Goal: Navigation & Orientation: Find specific page/section

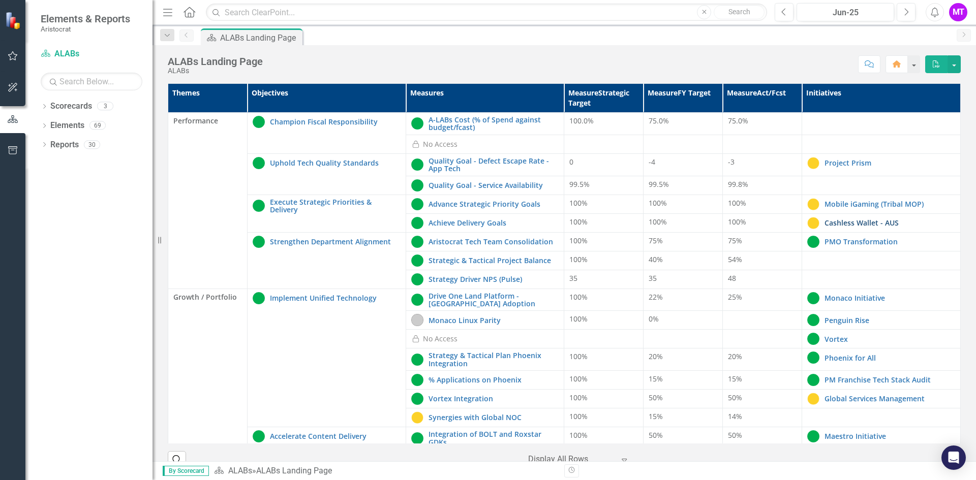
click at [860, 224] on link "Cashless Wallet - AUS" at bounding box center [889, 223] width 131 height 8
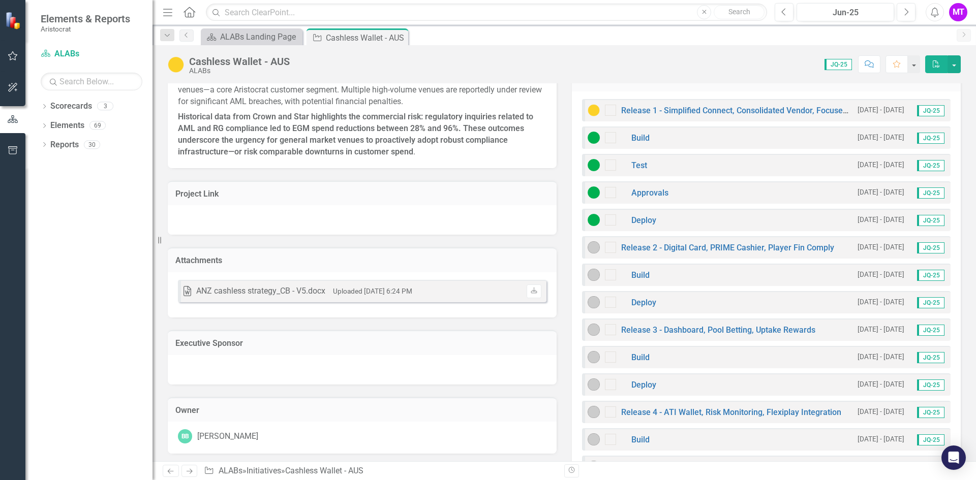
scroll to position [508, 0]
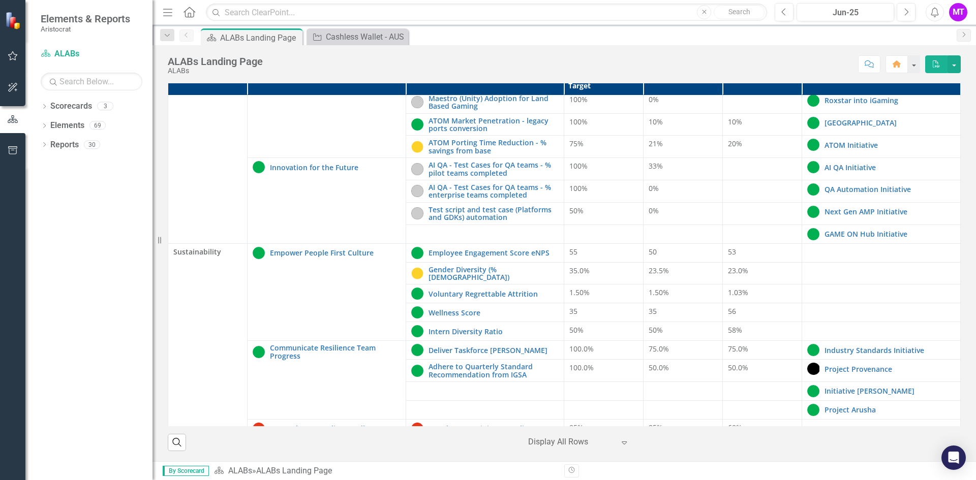
scroll to position [357, 0]
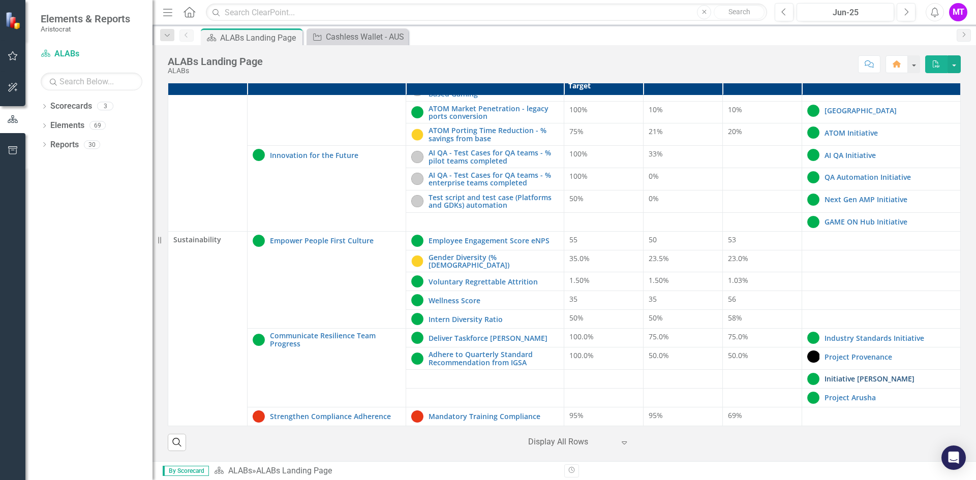
click at [865, 375] on link "Initiative [PERSON_NAME]" at bounding box center [889, 379] width 131 height 8
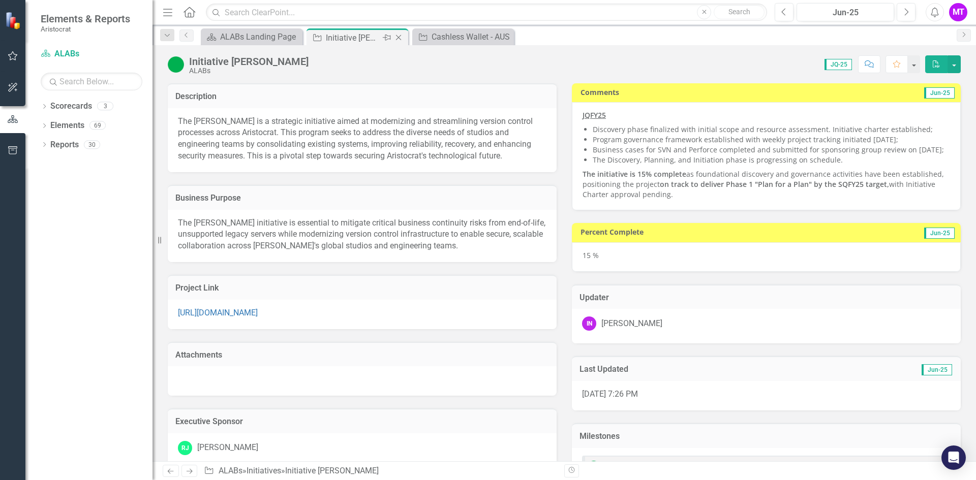
click at [397, 36] on icon "Close" at bounding box center [398, 38] width 10 height 8
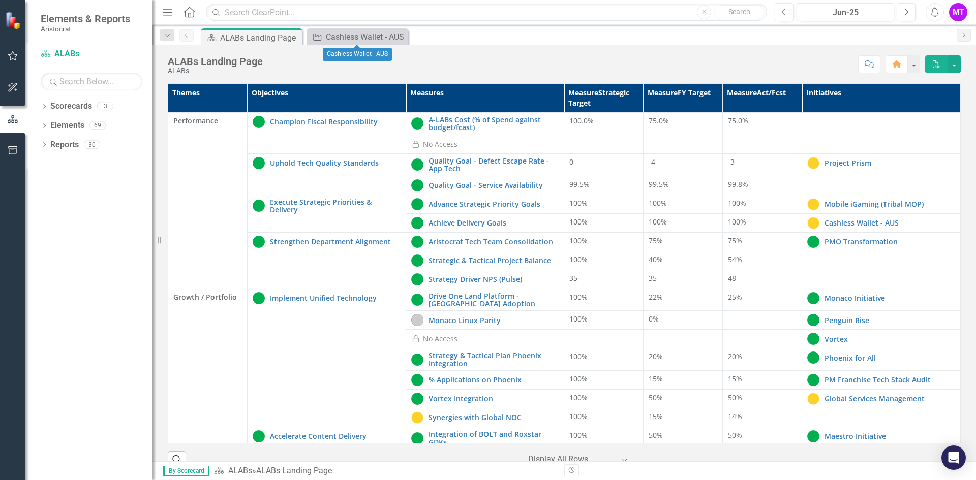
click at [0, 0] on icon "Close" at bounding box center [0, 0] width 0 height 0
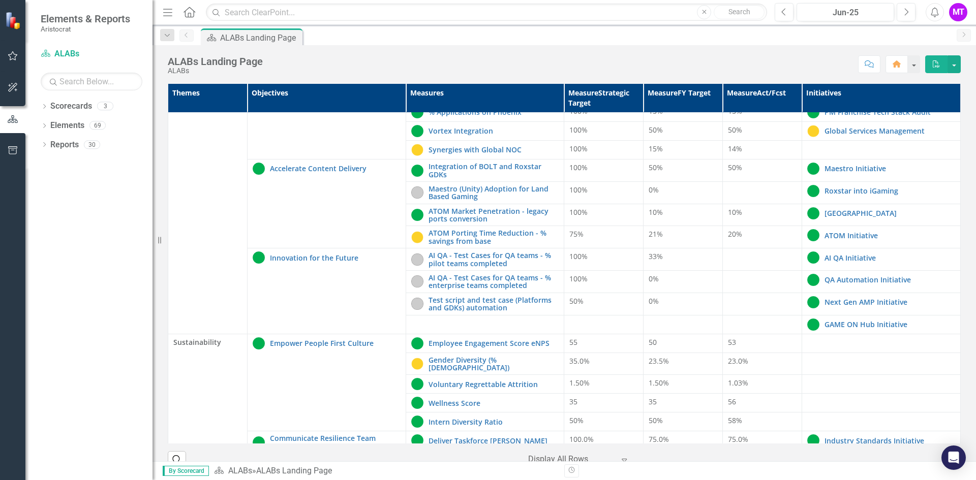
scroll to position [357, 0]
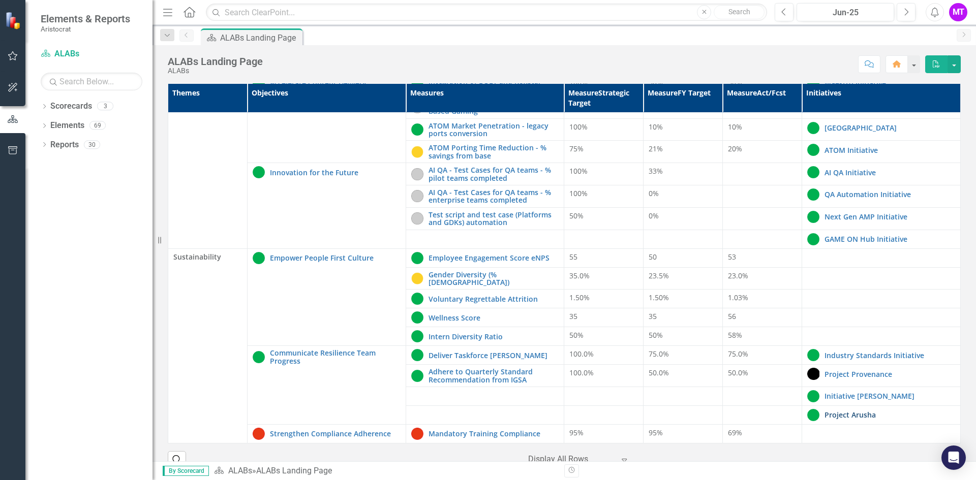
click at [846, 411] on link "Project Arusha" at bounding box center [889, 415] width 131 height 8
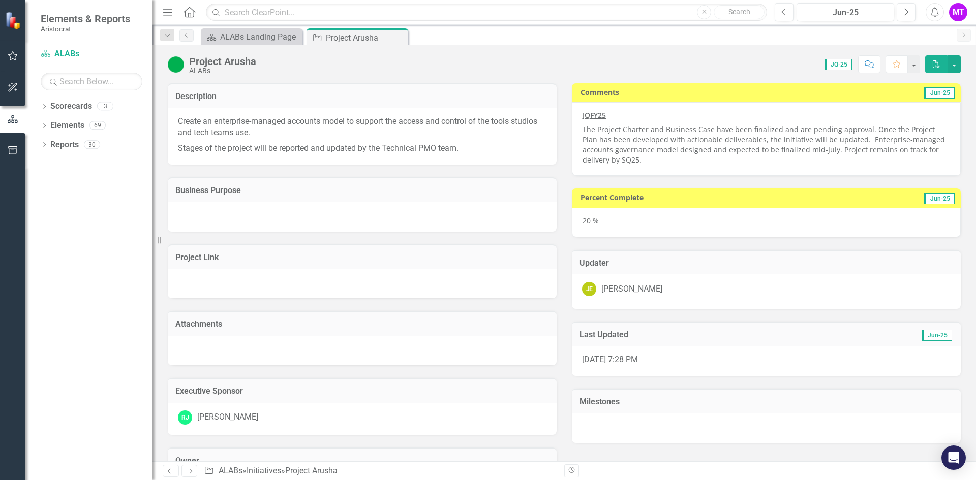
drag, startPoint x: 472, startPoint y: 148, endPoint x: 459, endPoint y: 103, distance: 47.0
click at [459, 103] on div "Description Create an enterprise-managed accounts model to support the access a…" at bounding box center [362, 123] width 389 height 81
click at [450, 87] on div "Description" at bounding box center [362, 95] width 389 height 25
click at [397, 36] on icon "Close" at bounding box center [398, 38] width 10 height 8
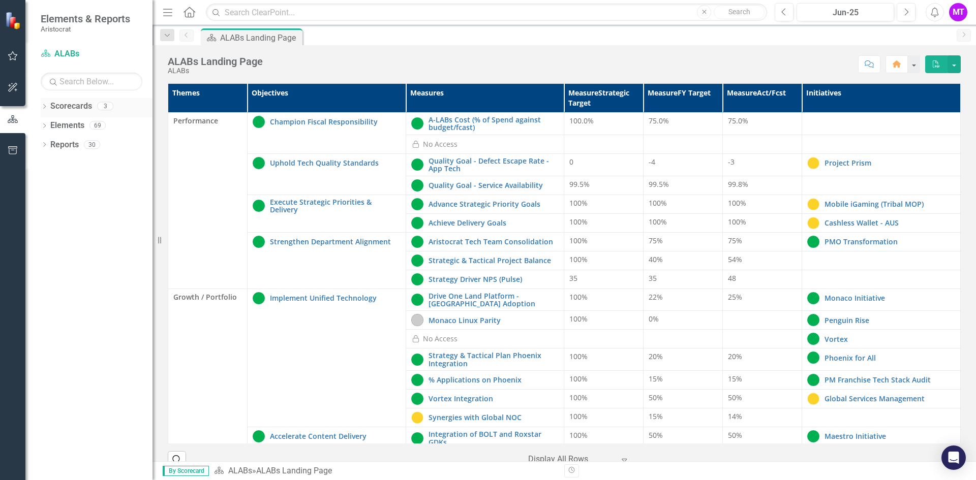
click at [43, 109] on icon "Dropdown" at bounding box center [44, 108] width 7 height 6
click at [51, 122] on icon "Dropdown" at bounding box center [50, 125] width 8 height 6
click at [80, 160] on link "Key Risk Indicators" at bounding box center [109, 165] width 86 height 12
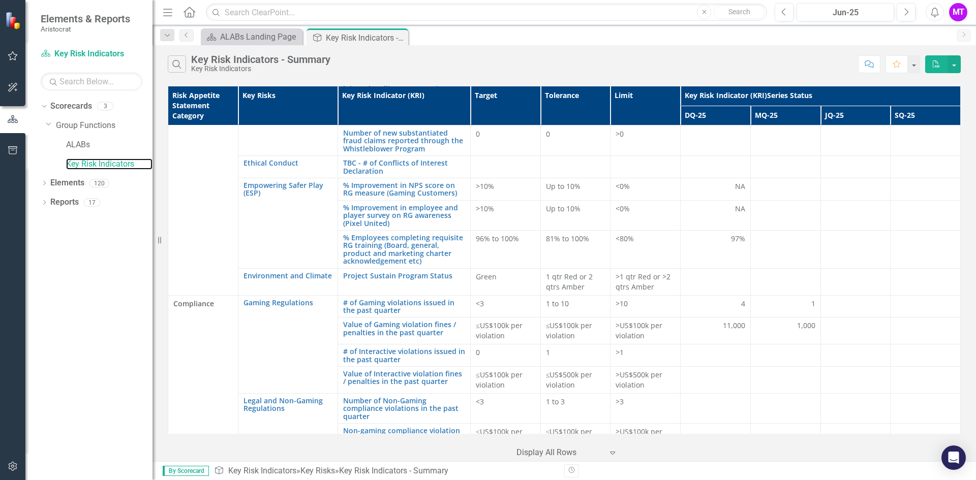
scroll to position [2326, 0]
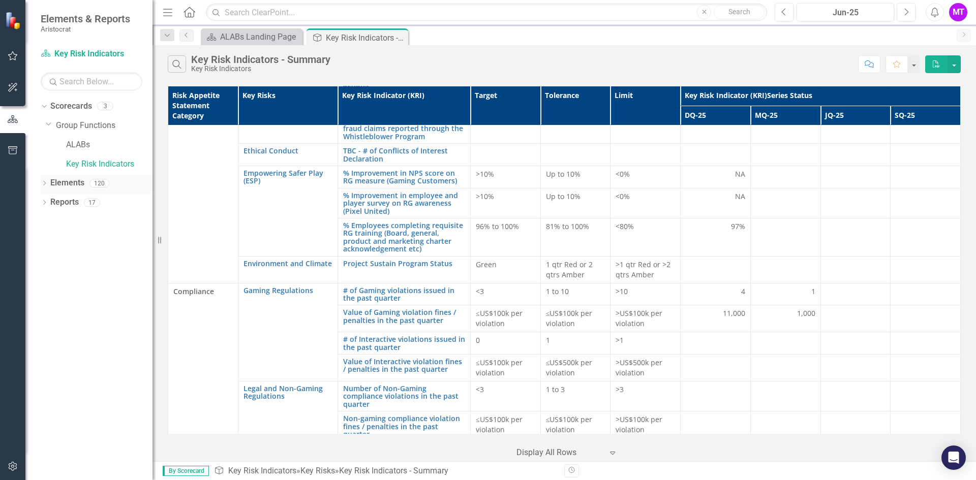
click at [44, 182] on icon "Dropdown" at bounding box center [44, 184] width 7 height 6
click at [47, 203] on icon "Dropdown" at bounding box center [49, 204] width 7 height 6
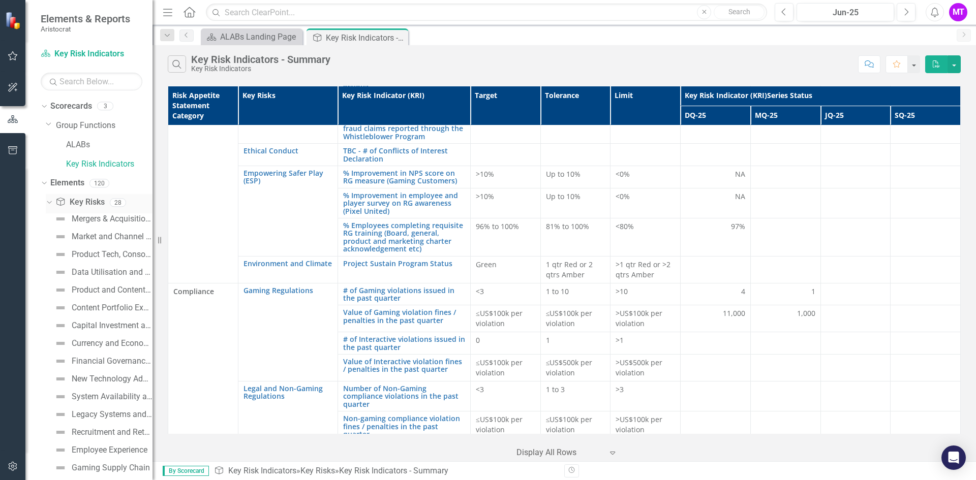
click at [50, 200] on icon "Dropdown" at bounding box center [48, 202] width 6 height 7
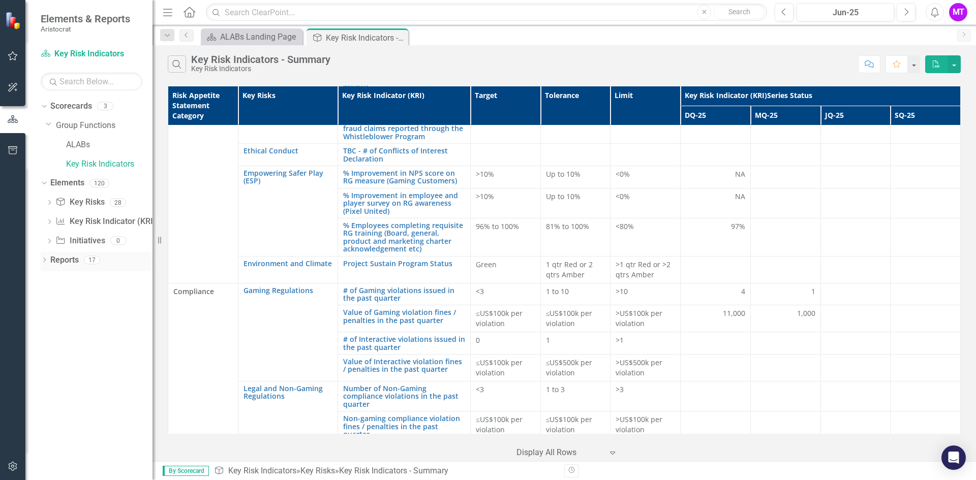
click at [46, 260] on icon "Dropdown" at bounding box center [44, 261] width 7 height 6
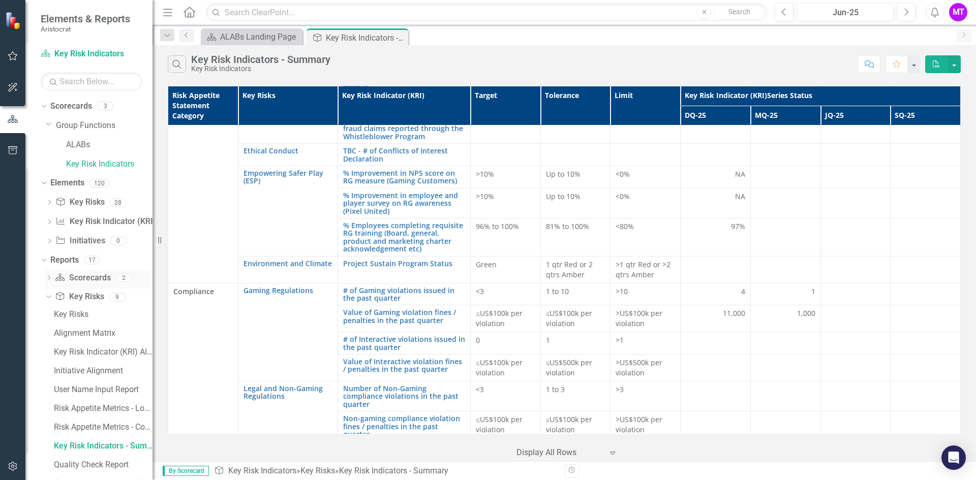
click at [50, 276] on icon "Dropdown" at bounding box center [48, 279] width 7 height 6
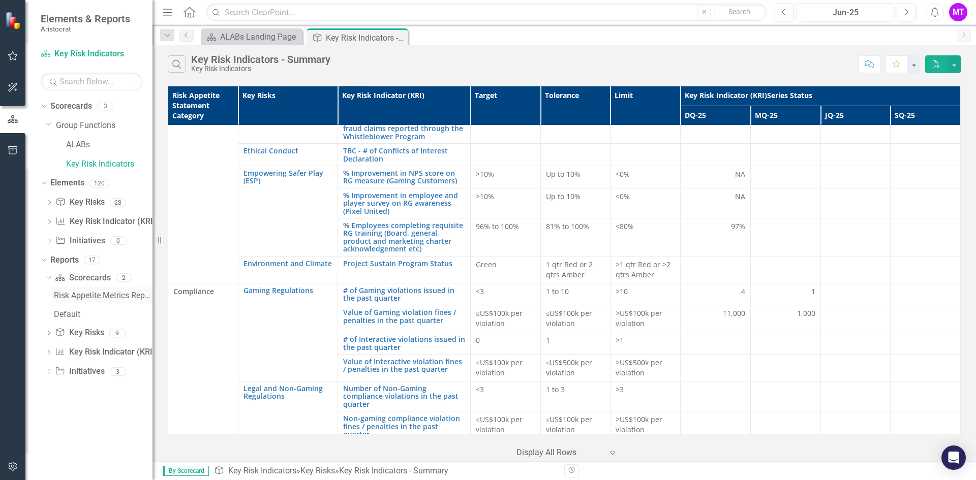
click at [79, 291] on div "Risk Appetite Metrics Report" at bounding box center [103, 295] width 99 height 9
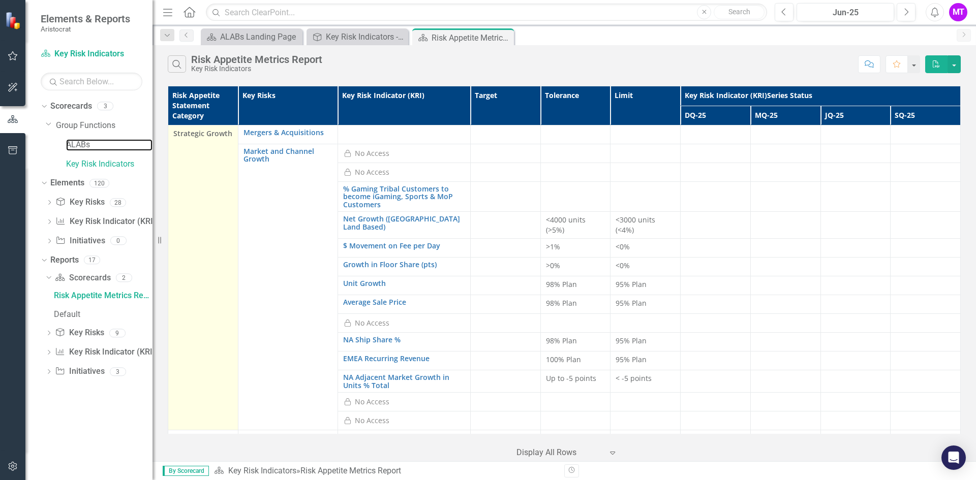
drag, startPoint x: 77, startPoint y: 143, endPoint x: 208, endPoint y: 150, distance: 131.3
click at [77, 143] on link "ALABs" at bounding box center [109, 145] width 86 height 12
